Goal: Navigation & Orientation: Find specific page/section

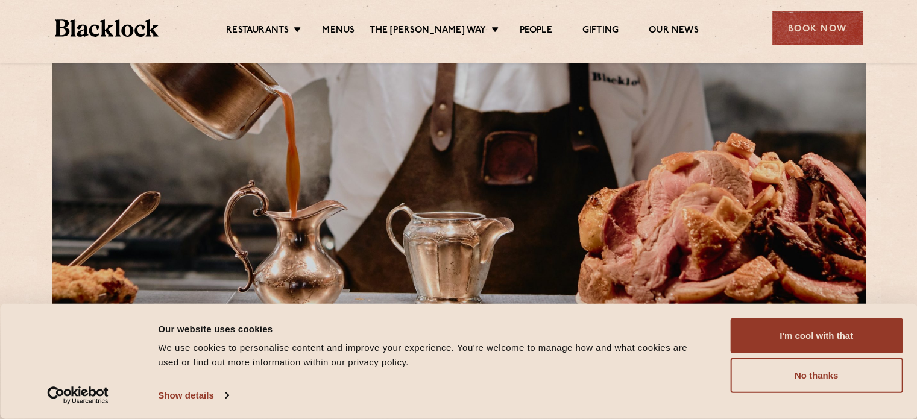
scroll to position [59, 0]
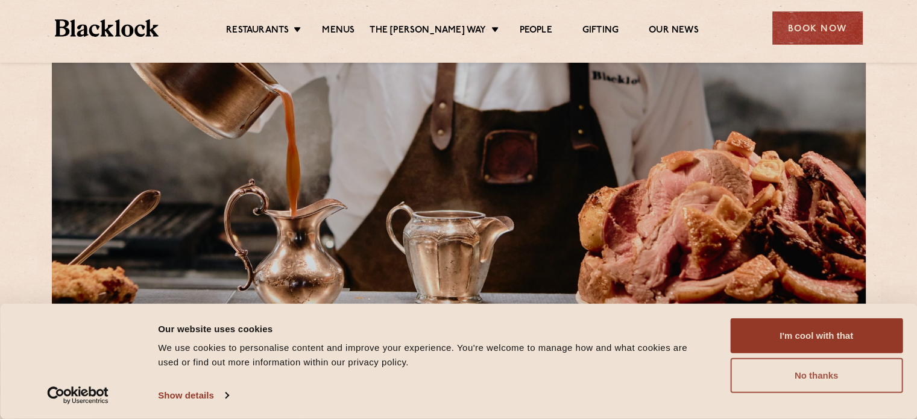
click at [816, 380] on button "No thanks" at bounding box center [816, 375] width 172 height 35
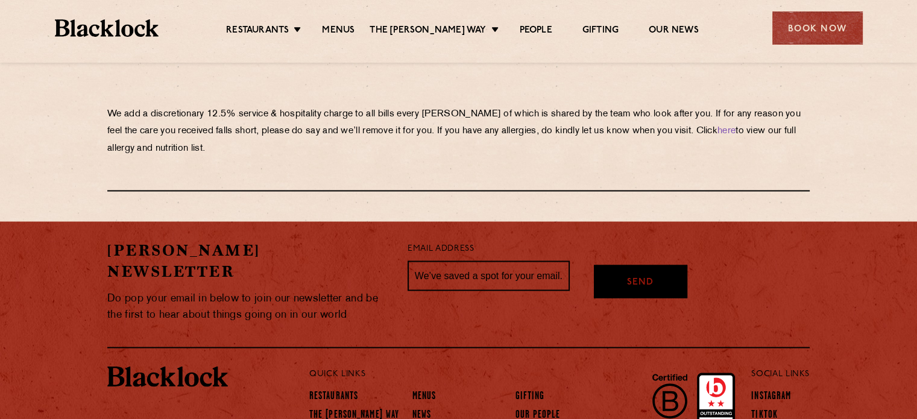
scroll to position [2178, 0]
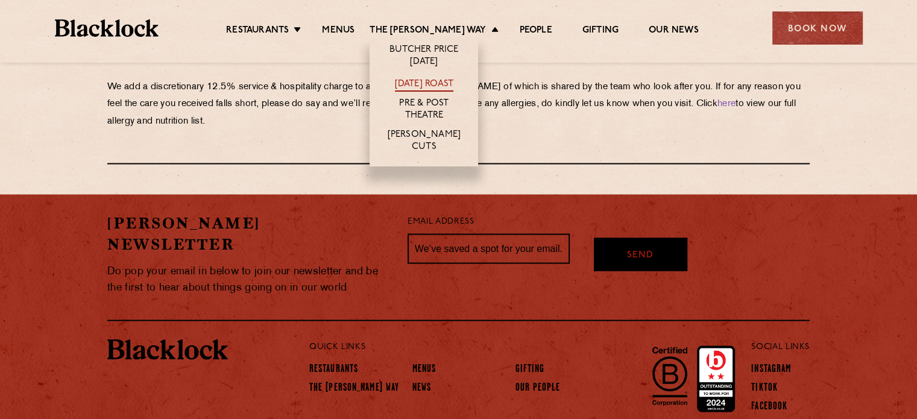
click at [446, 80] on link "[DATE] Roast" at bounding box center [424, 84] width 58 height 13
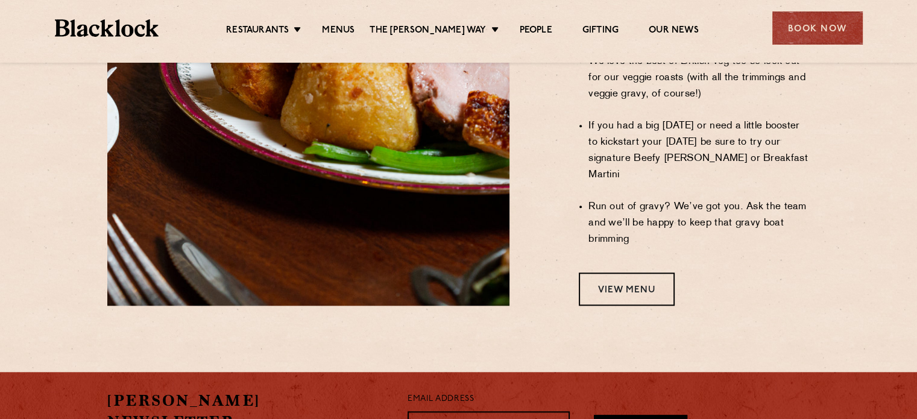
scroll to position [1089, 0]
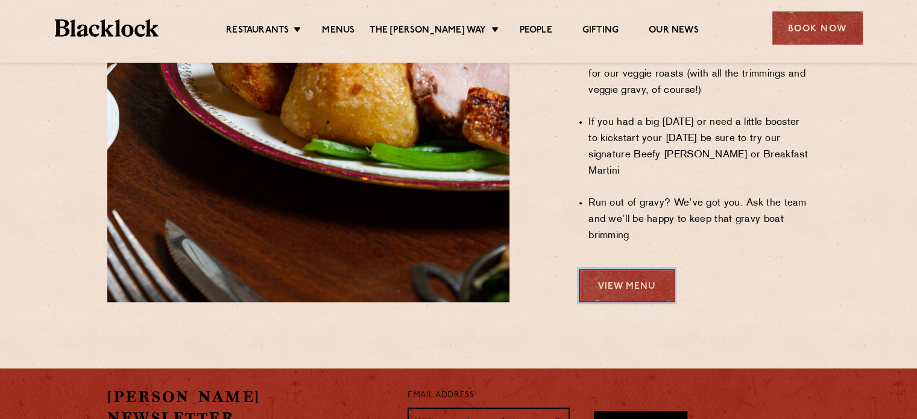
click at [627, 269] on link "View Menu" at bounding box center [627, 285] width 96 height 33
